Goal: Task Accomplishment & Management: Use online tool/utility

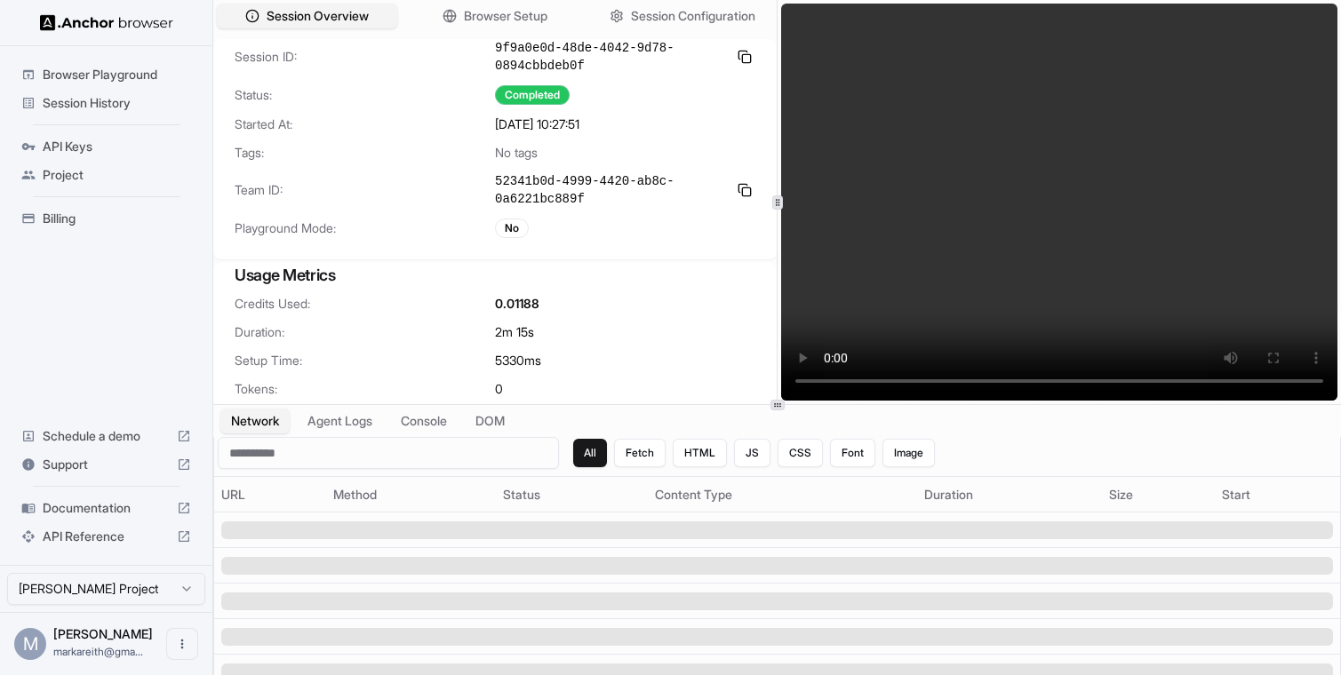
click at [144, 80] on span "Browser Playground" at bounding box center [117, 75] width 148 height 18
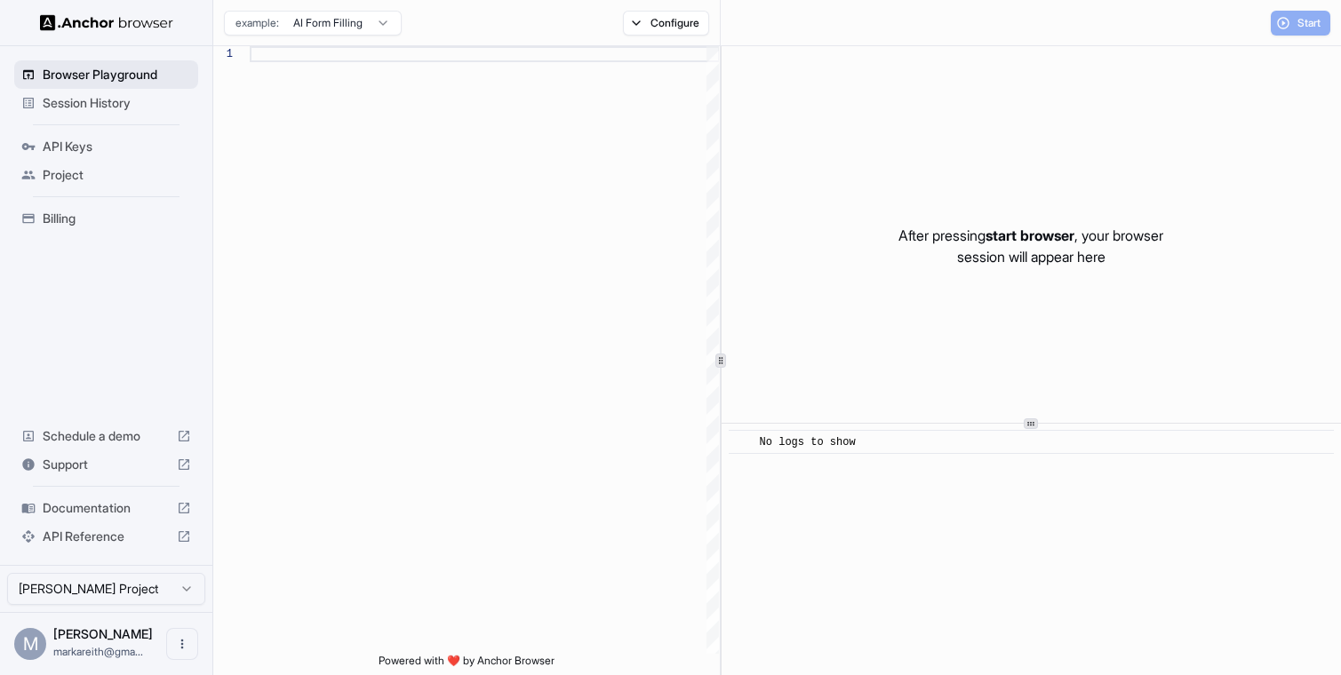
scroll to position [160, 0]
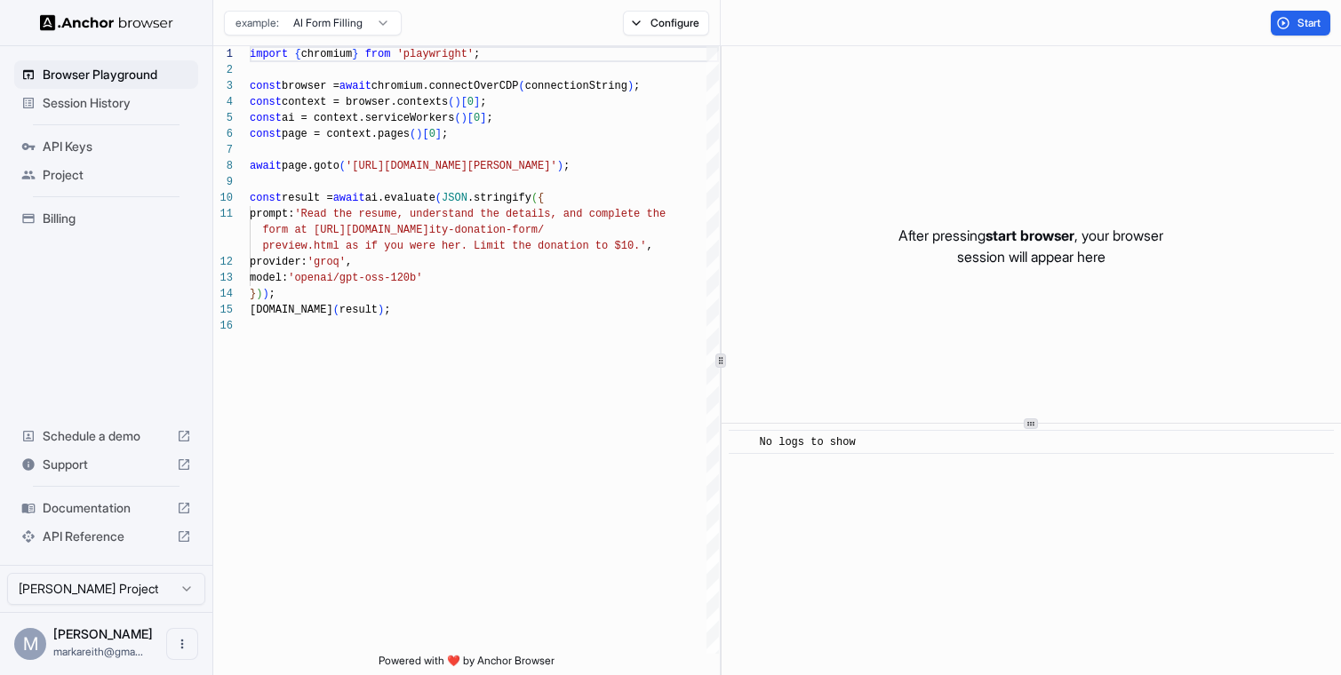
click at [103, 105] on span "Session History" at bounding box center [117, 103] width 148 height 18
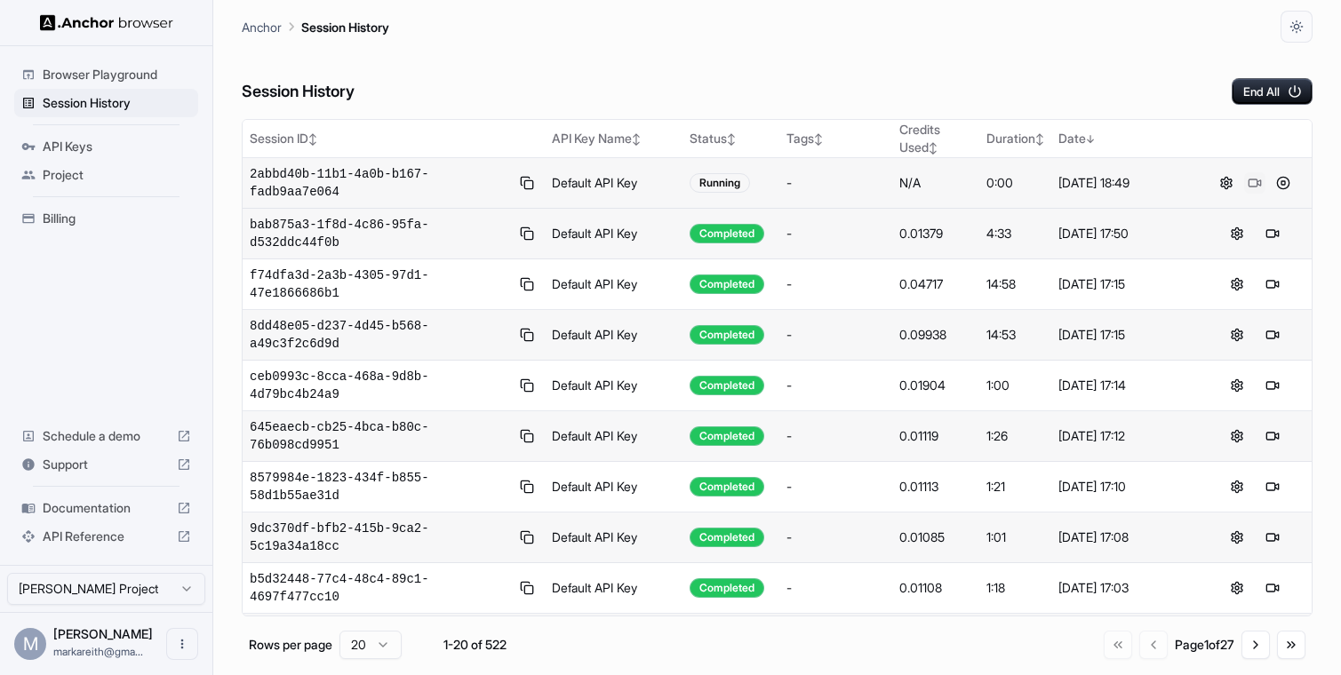
click at [1256, 180] on button at bounding box center [1254, 182] width 21 height 21
click at [1283, 183] on button at bounding box center [1283, 182] width 21 height 21
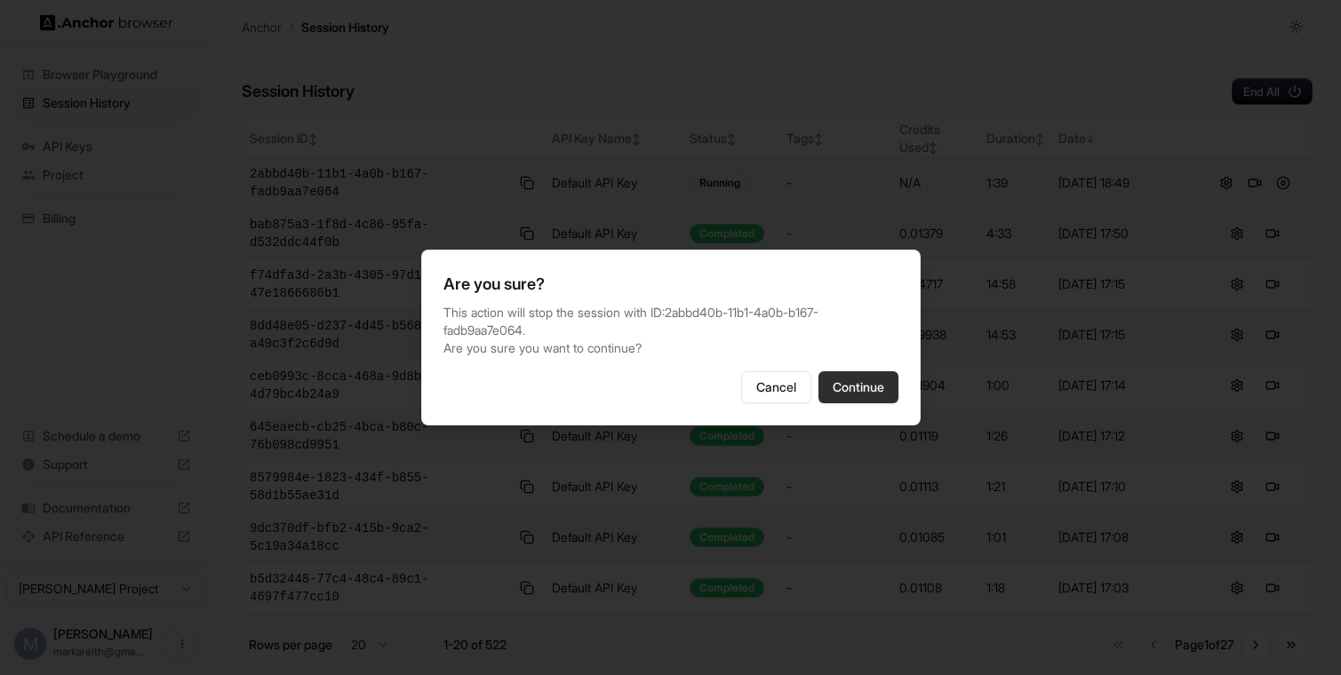
click at [860, 403] on button "Continue" at bounding box center [858, 387] width 80 height 32
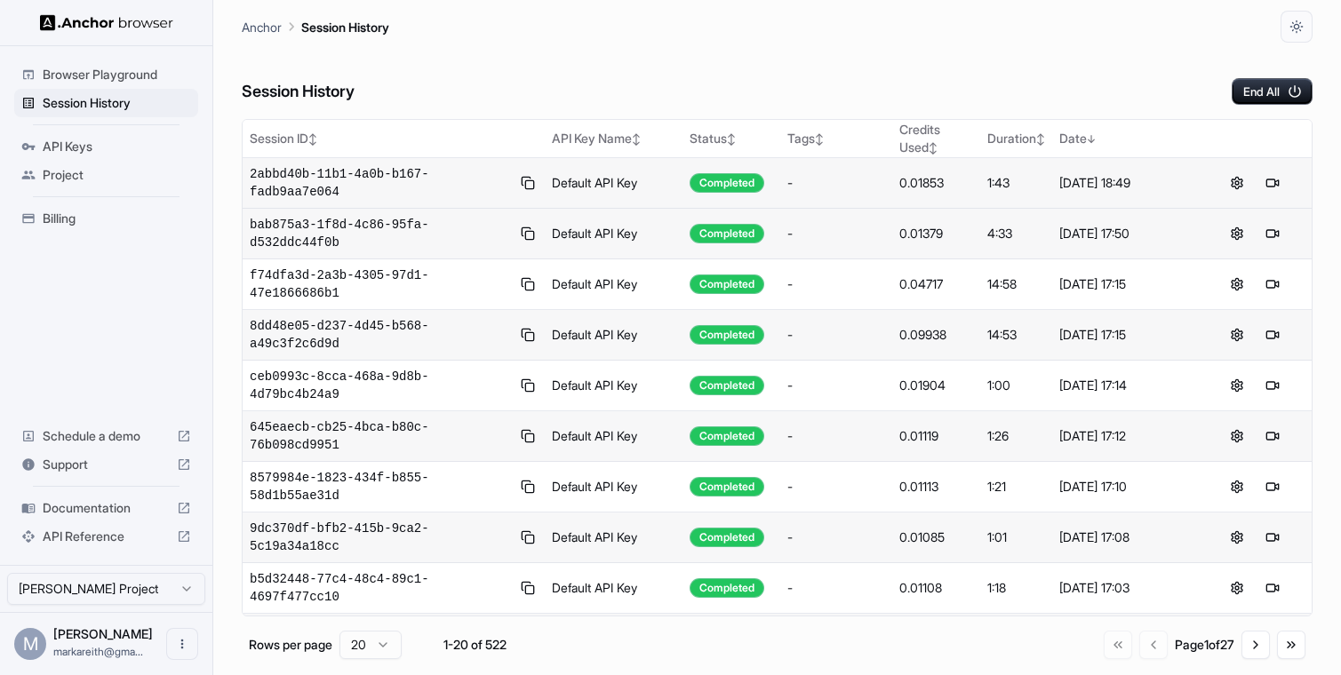
click at [92, 501] on span "Documentation" at bounding box center [106, 508] width 127 height 18
click at [1257, 183] on button at bounding box center [1254, 182] width 21 height 21
click at [1287, 184] on button at bounding box center [1283, 182] width 21 height 21
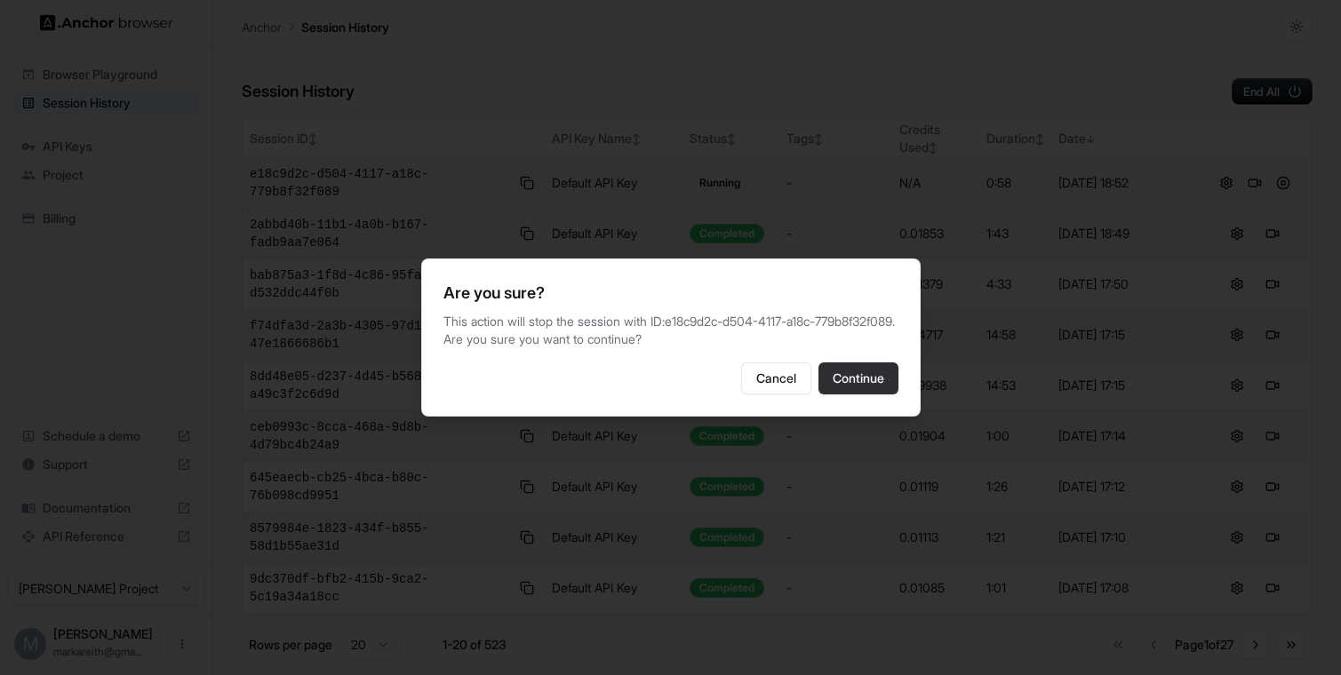
click at [880, 387] on button "Continue" at bounding box center [858, 379] width 80 height 32
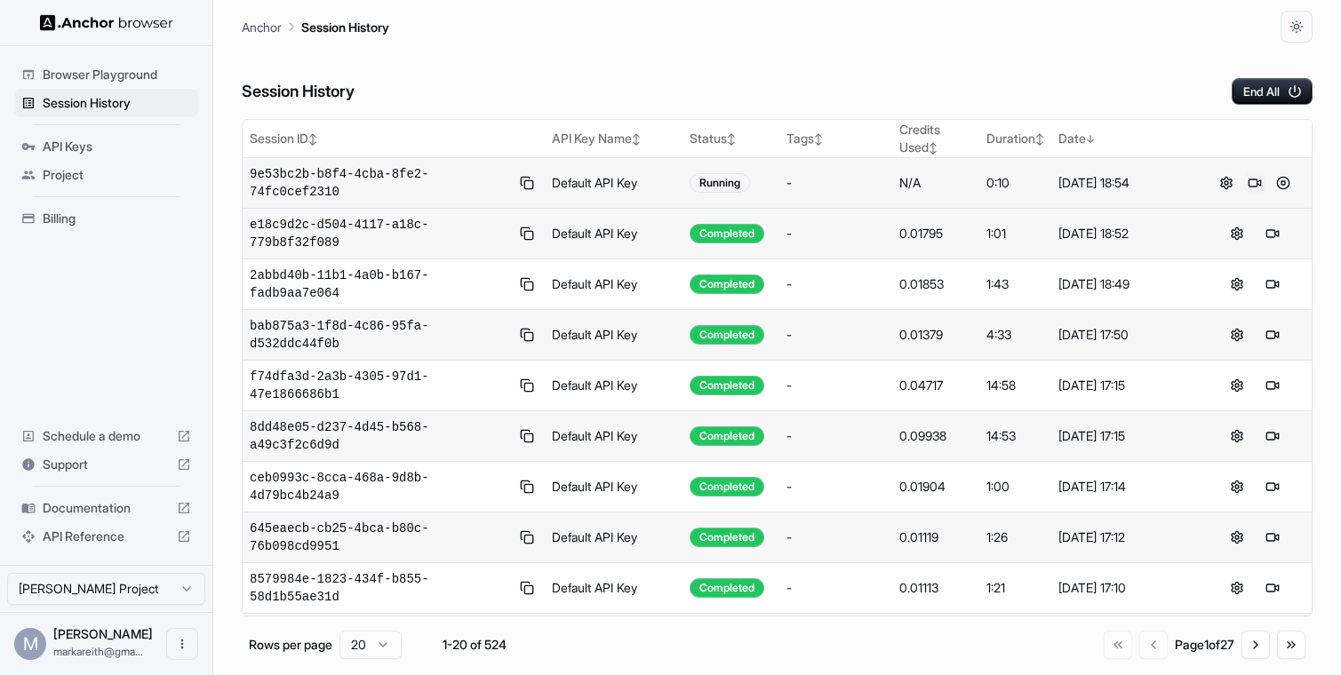
click at [1256, 185] on button at bounding box center [1254, 182] width 21 height 21
click at [1285, 184] on button at bounding box center [1283, 182] width 21 height 21
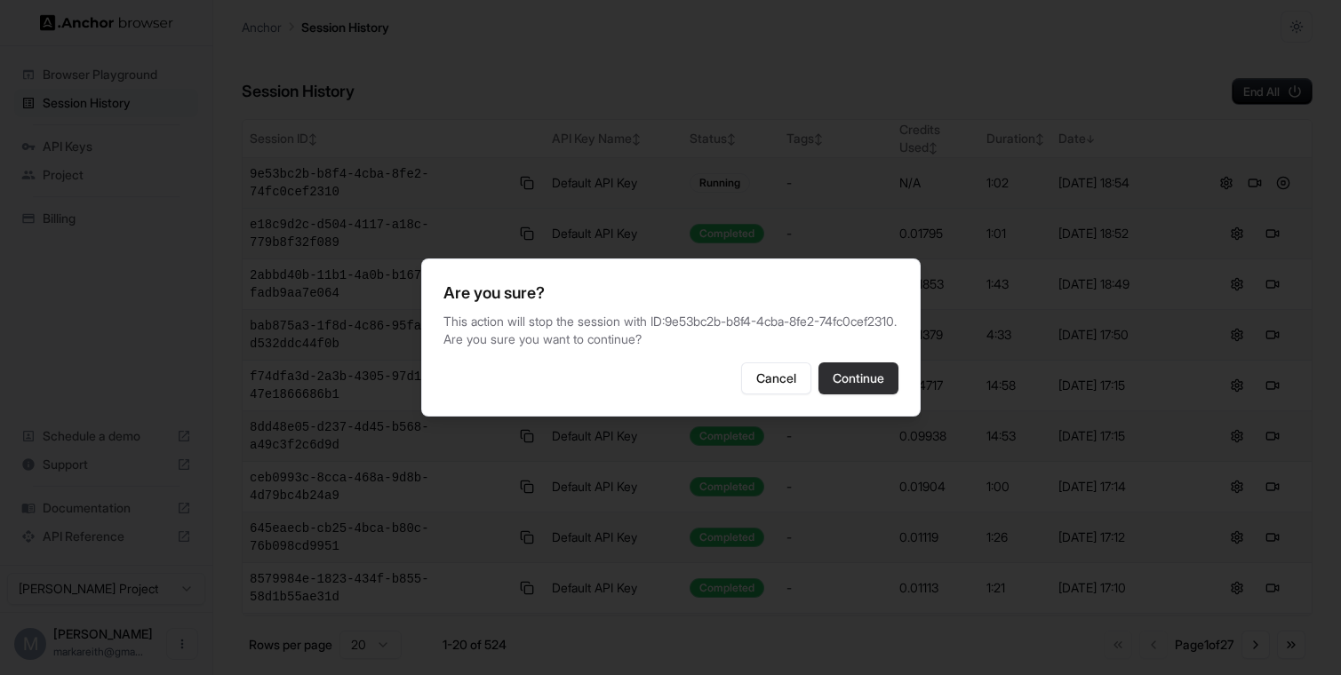
click at [856, 377] on button "Continue" at bounding box center [858, 379] width 80 height 32
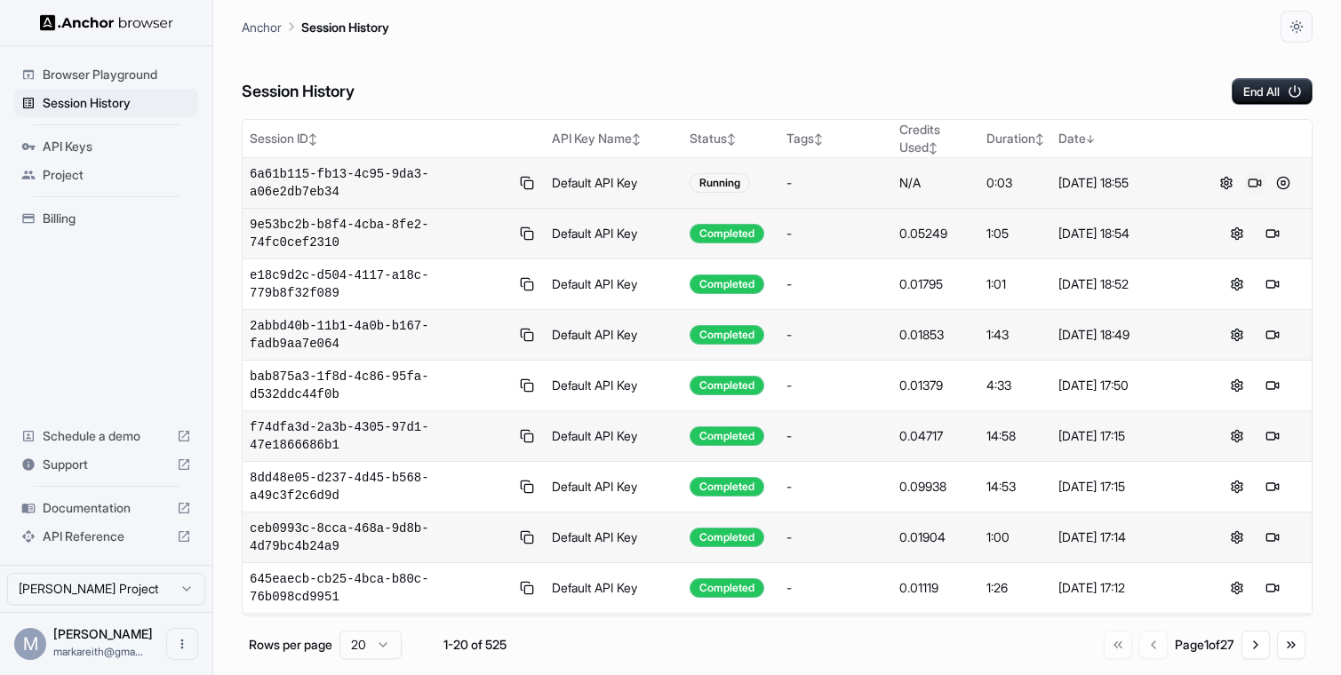
click at [1250, 179] on button at bounding box center [1254, 182] width 21 height 21
click at [1282, 182] on button at bounding box center [1283, 182] width 21 height 21
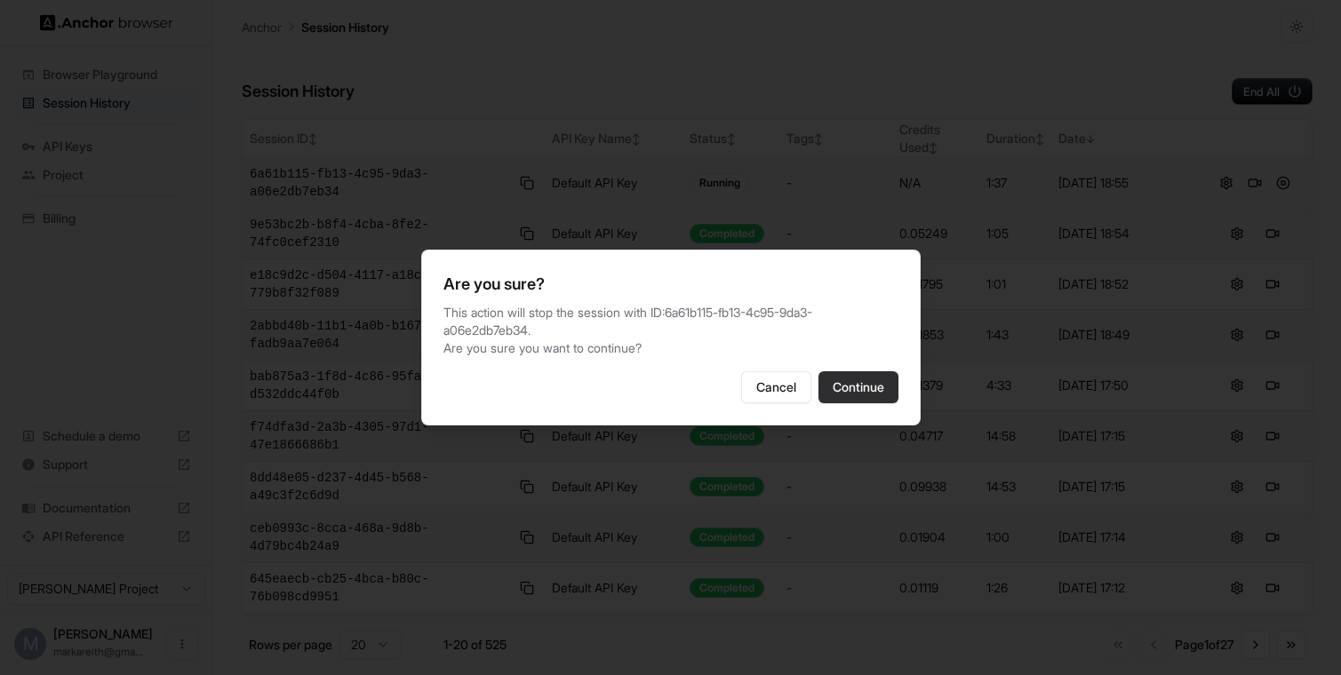
click at [859, 379] on button "Continue" at bounding box center [858, 387] width 80 height 32
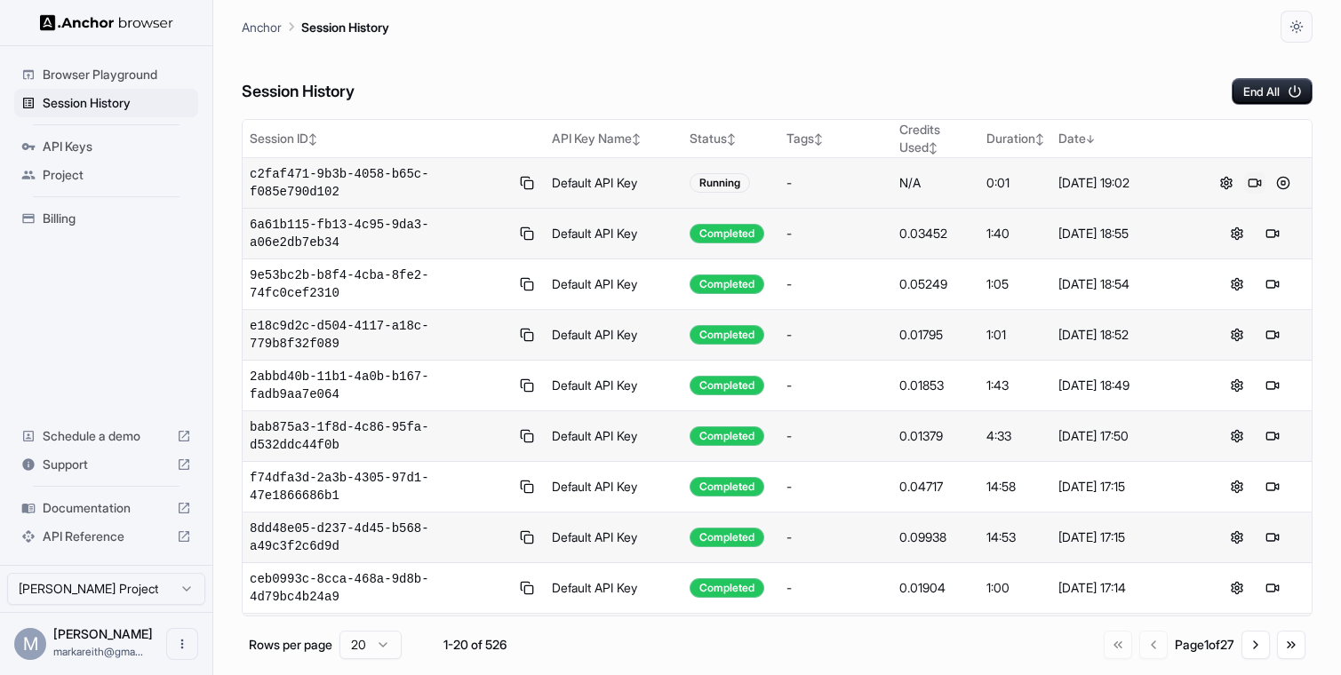
click at [1257, 187] on button at bounding box center [1254, 182] width 21 height 21
click at [1252, 185] on button at bounding box center [1254, 182] width 21 height 21
click at [1257, 185] on button at bounding box center [1254, 182] width 21 height 21
click at [1283, 185] on button at bounding box center [1283, 182] width 21 height 21
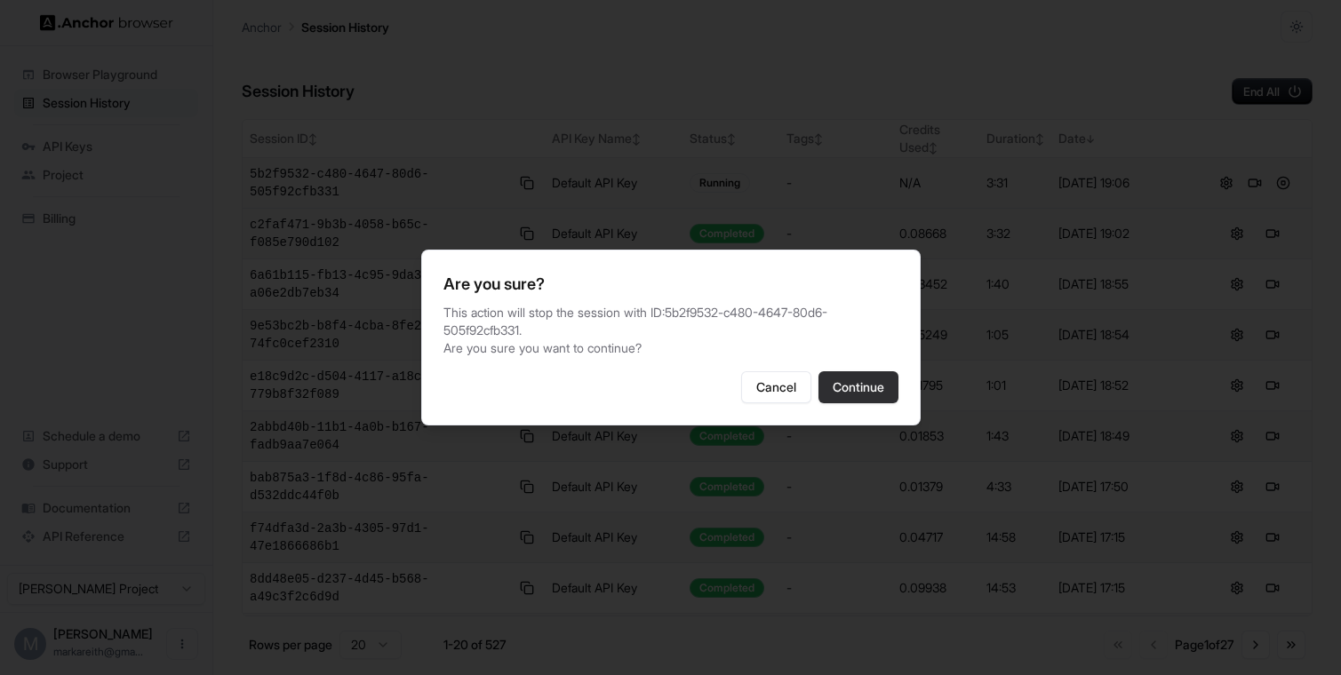
click at [842, 387] on button "Continue" at bounding box center [858, 387] width 80 height 32
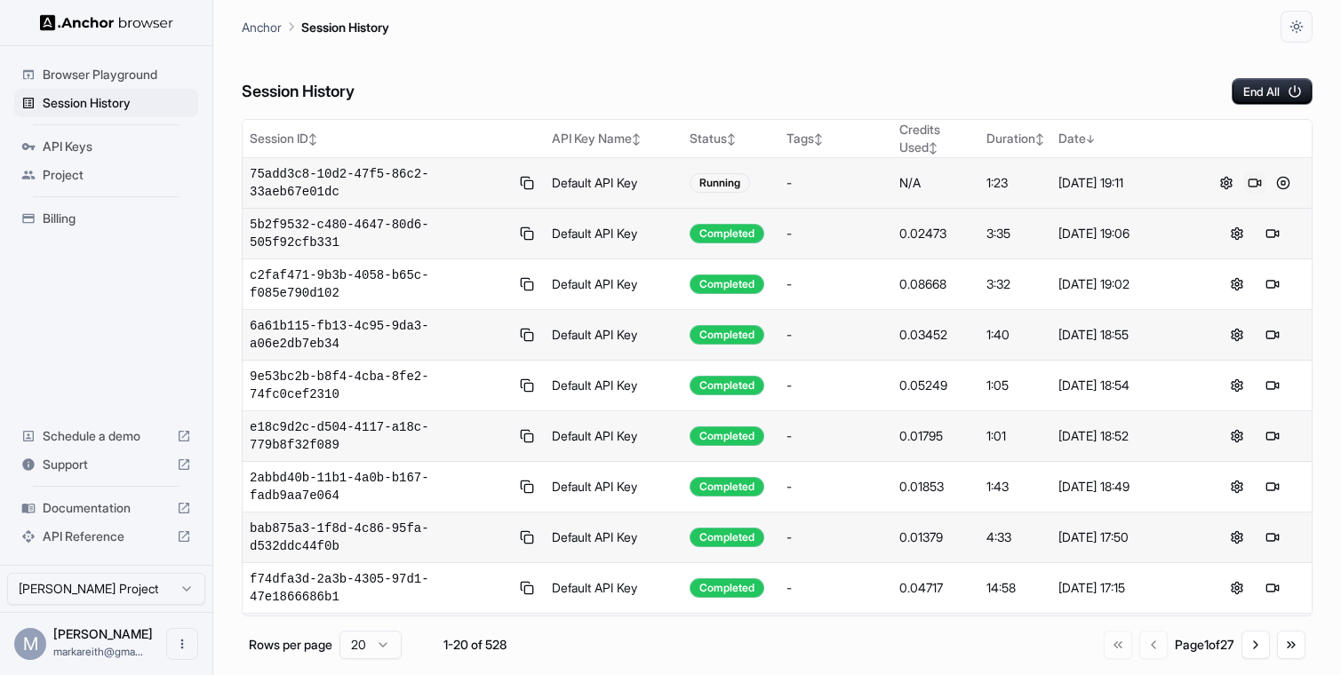
click at [1255, 181] on button at bounding box center [1254, 182] width 21 height 21
click at [1257, 180] on button at bounding box center [1254, 182] width 21 height 21
click at [1257, 186] on button at bounding box center [1254, 182] width 21 height 21
click at [137, 505] on span "Documentation" at bounding box center [106, 508] width 127 height 18
click at [1288, 184] on button at bounding box center [1283, 182] width 21 height 21
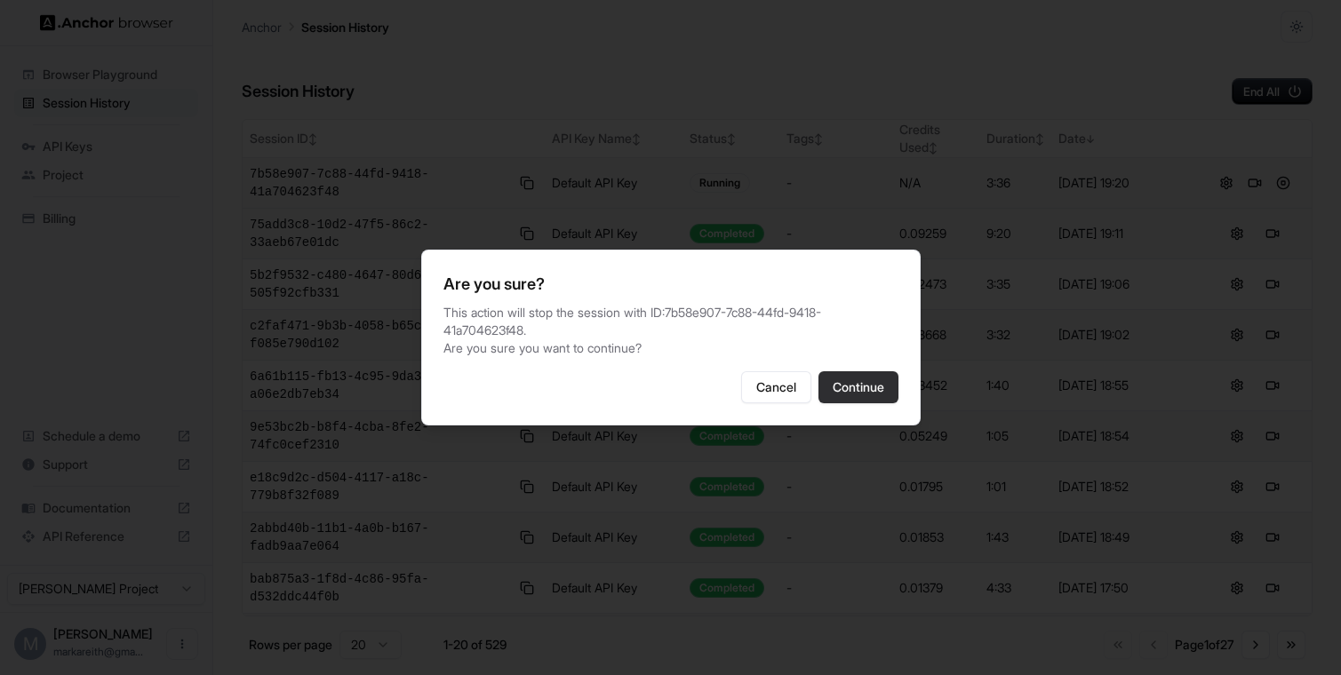
click at [867, 385] on button "Continue" at bounding box center [858, 387] width 80 height 32
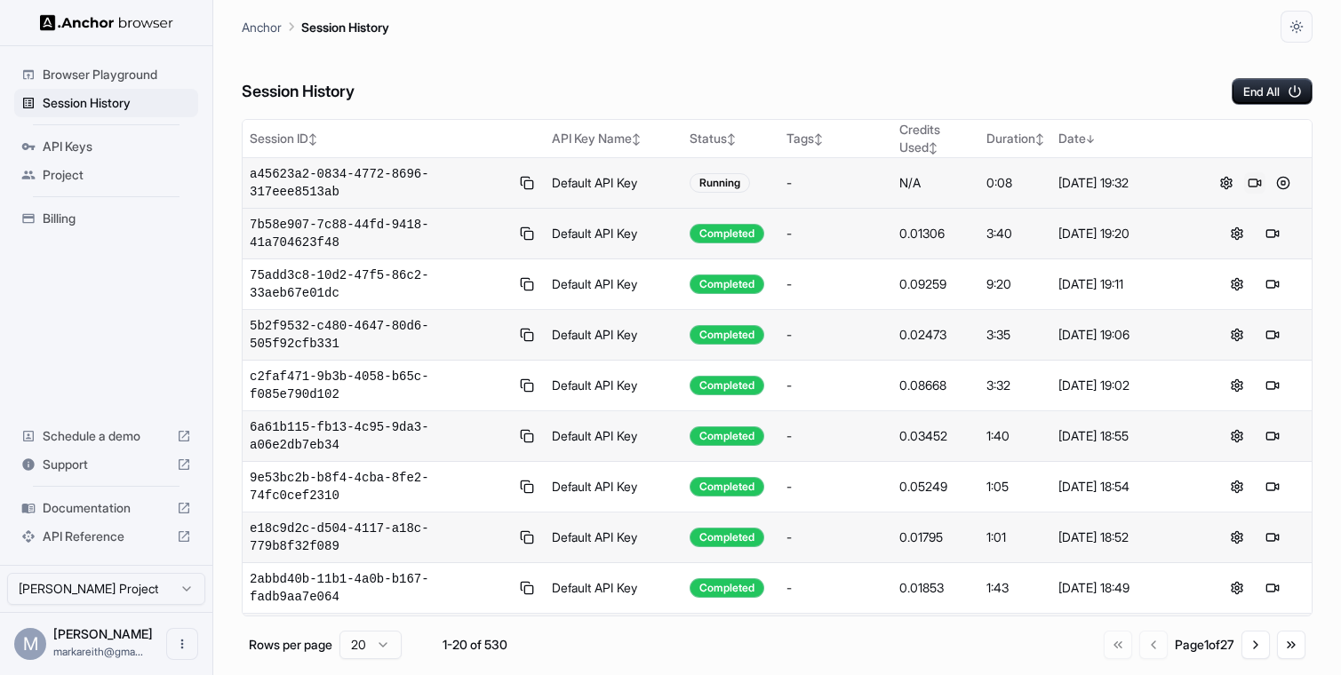
click at [1252, 189] on button at bounding box center [1254, 182] width 21 height 21
click at [1258, 183] on button at bounding box center [1254, 182] width 21 height 21
click at [1259, 181] on button at bounding box center [1254, 182] width 21 height 21
click at [1272, 180] on button at bounding box center [1272, 182] width 21 height 21
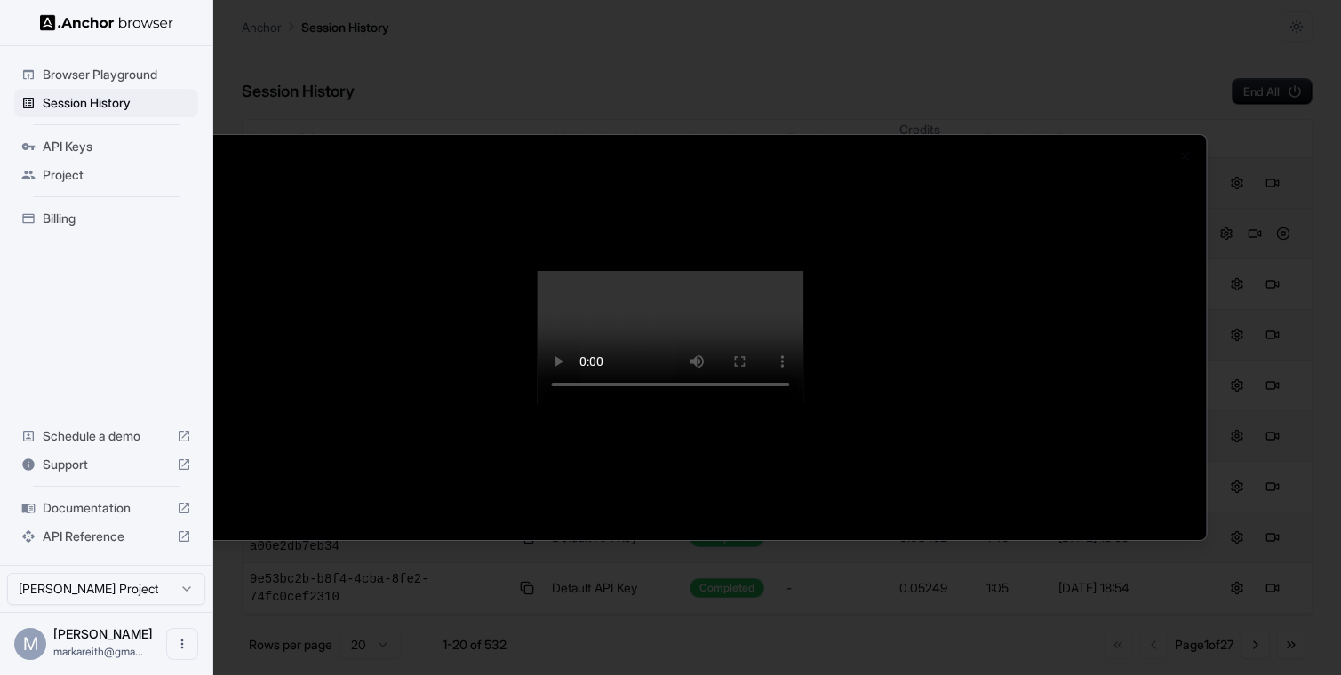
click at [76, 105] on div at bounding box center [670, 337] width 1341 height 675
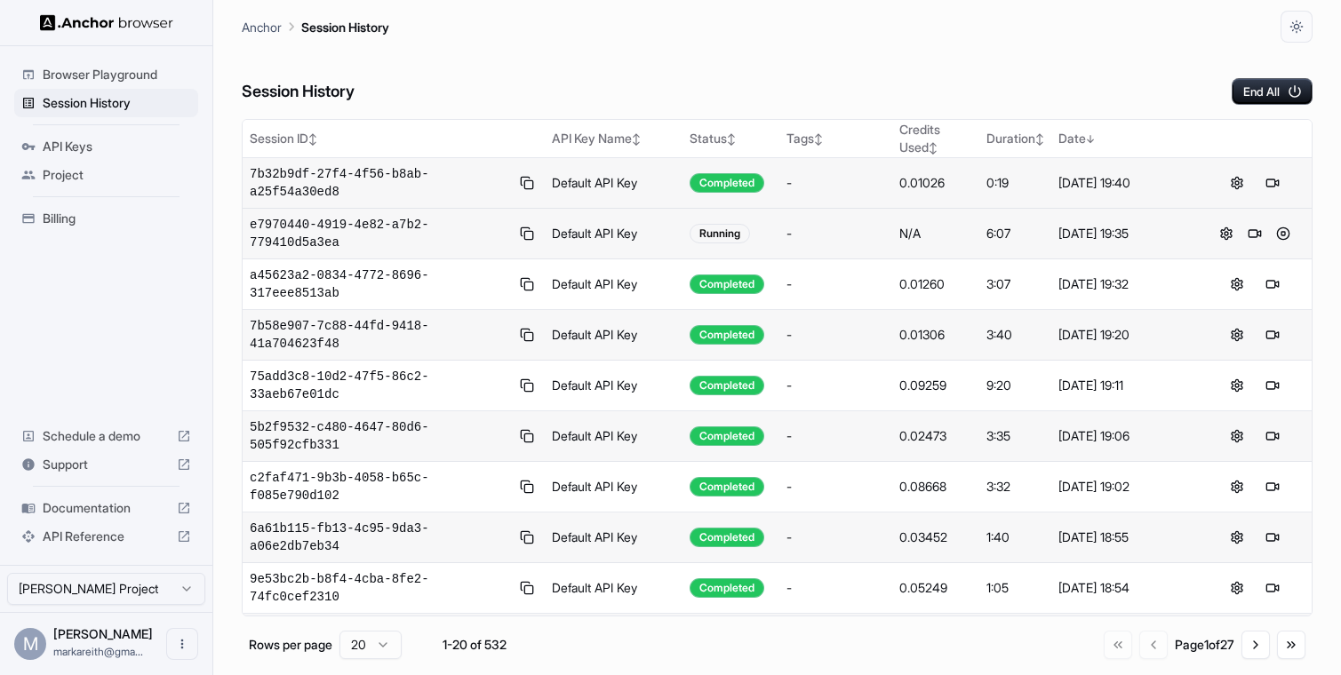
click at [84, 511] on span "Documentation" at bounding box center [106, 508] width 127 height 18
click at [1251, 180] on button at bounding box center [1254, 182] width 21 height 21
click at [1287, 187] on button at bounding box center [1283, 182] width 21 height 21
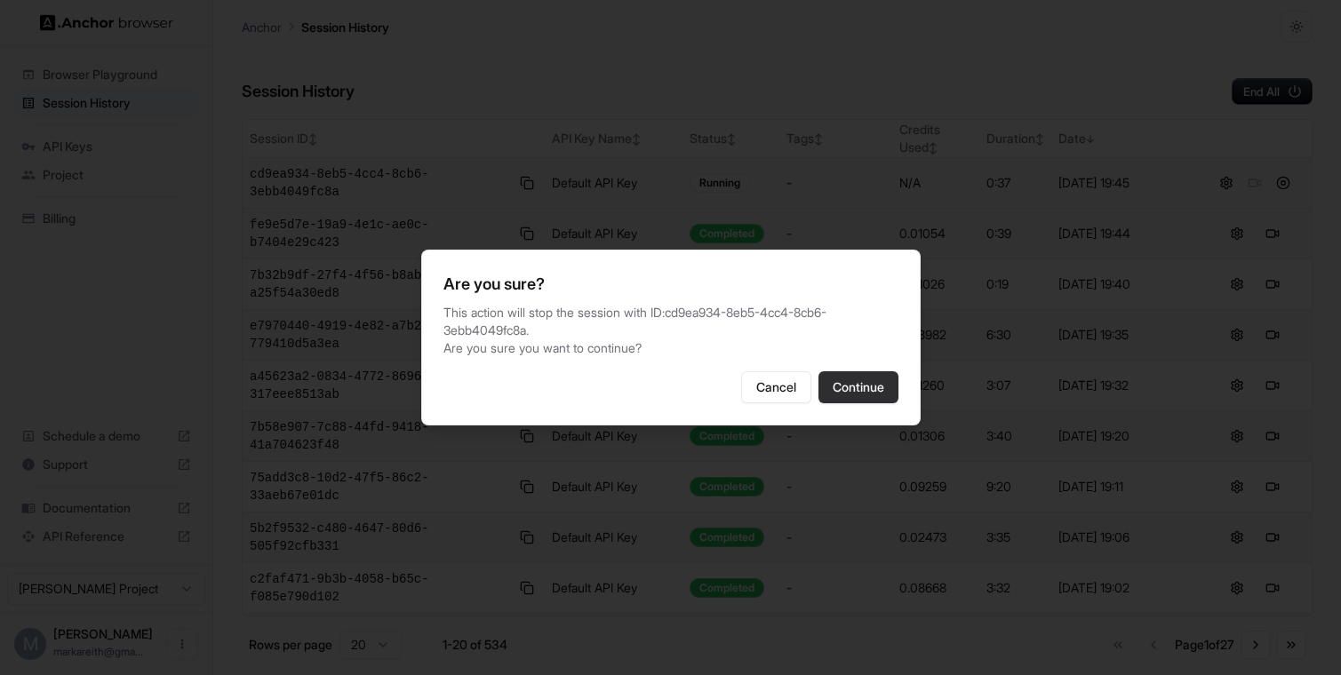
click at [857, 390] on button "Continue" at bounding box center [858, 387] width 80 height 32
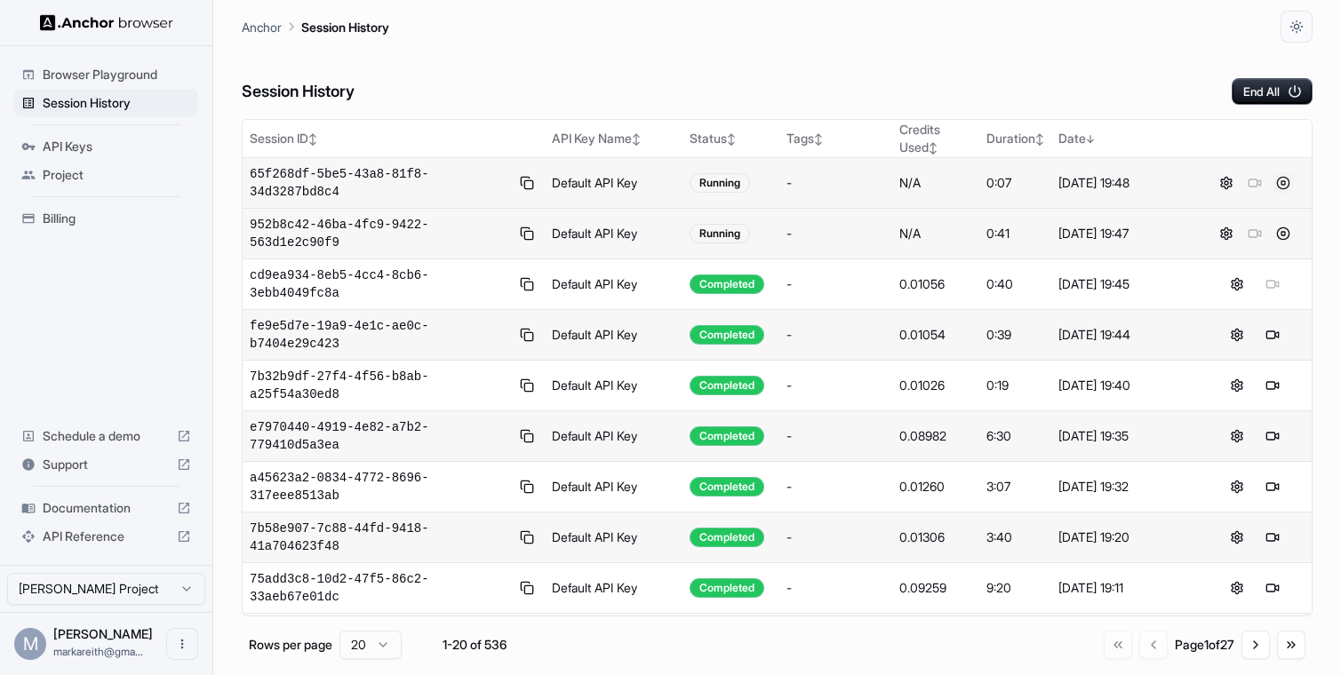
click at [1280, 183] on button at bounding box center [1283, 182] width 21 height 21
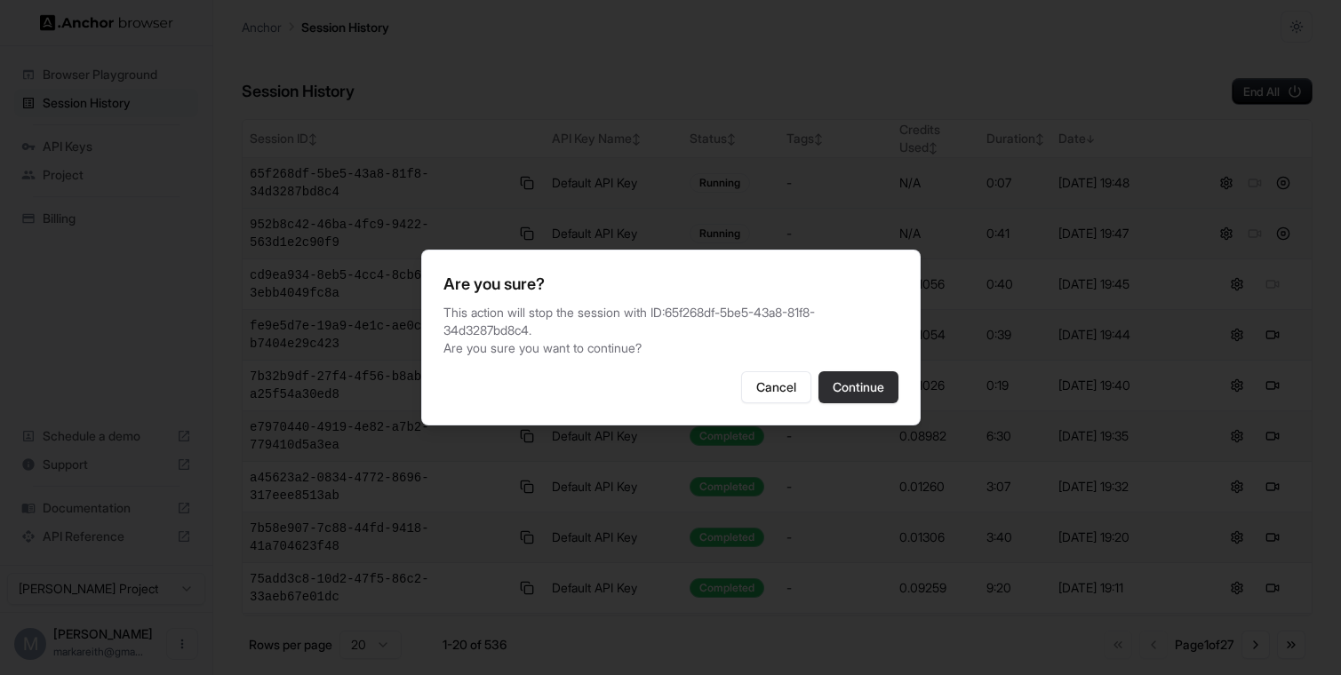
click at [865, 371] on button "Continue" at bounding box center [858, 387] width 80 height 32
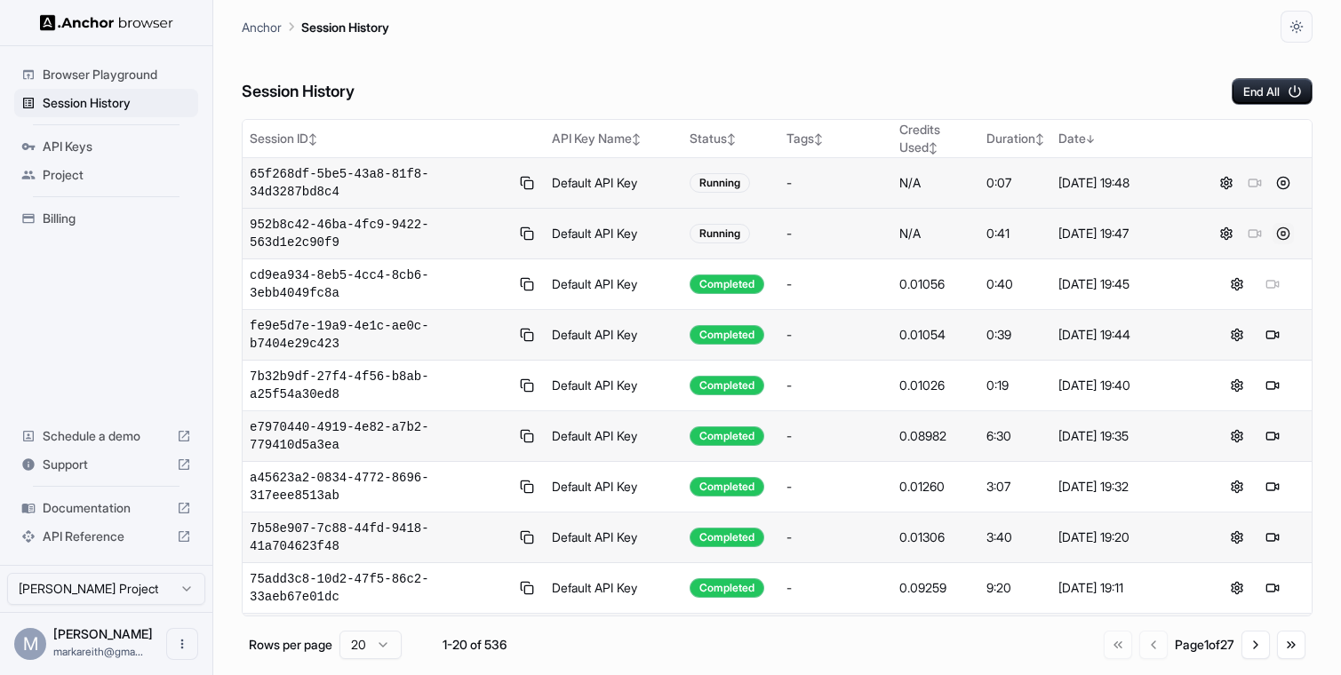
click at [1278, 237] on button at bounding box center [1283, 233] width 21 height 21
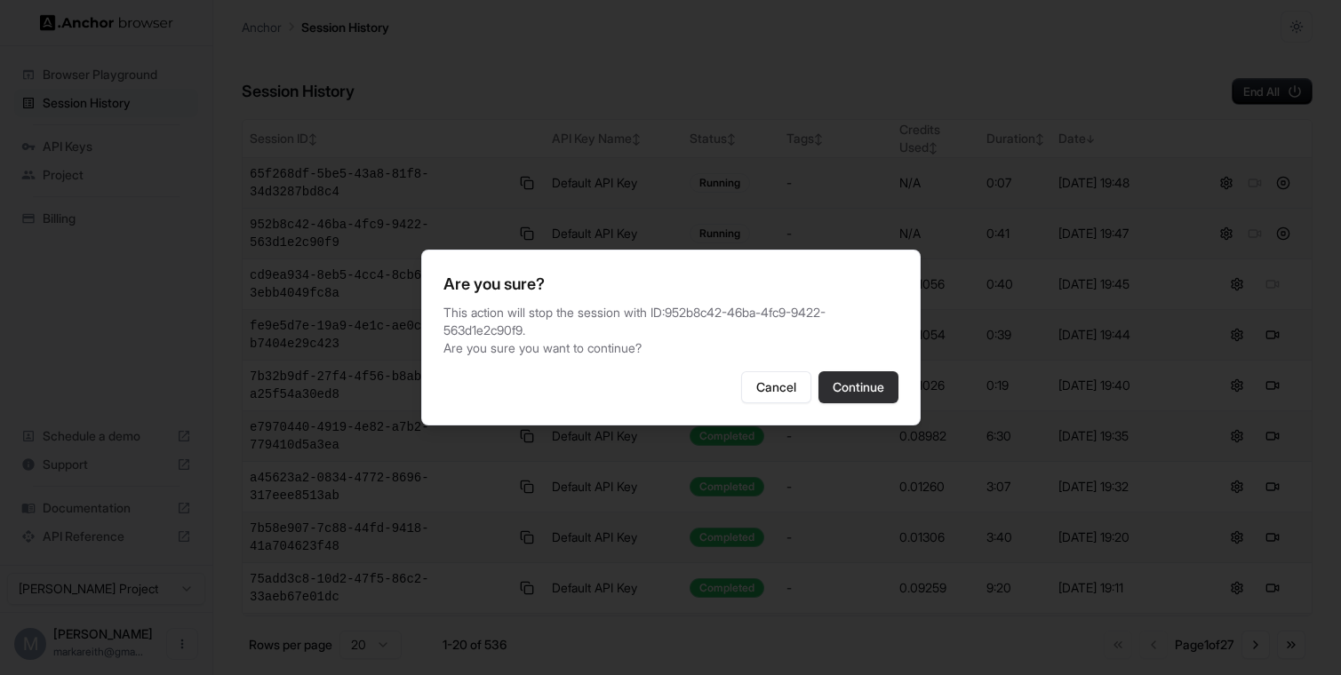
click at [892, 387] on button "Continue" at bounding box center [858, 387] width 80 height 32
